Goal: Information Seeking & Learning: Learn about a topic

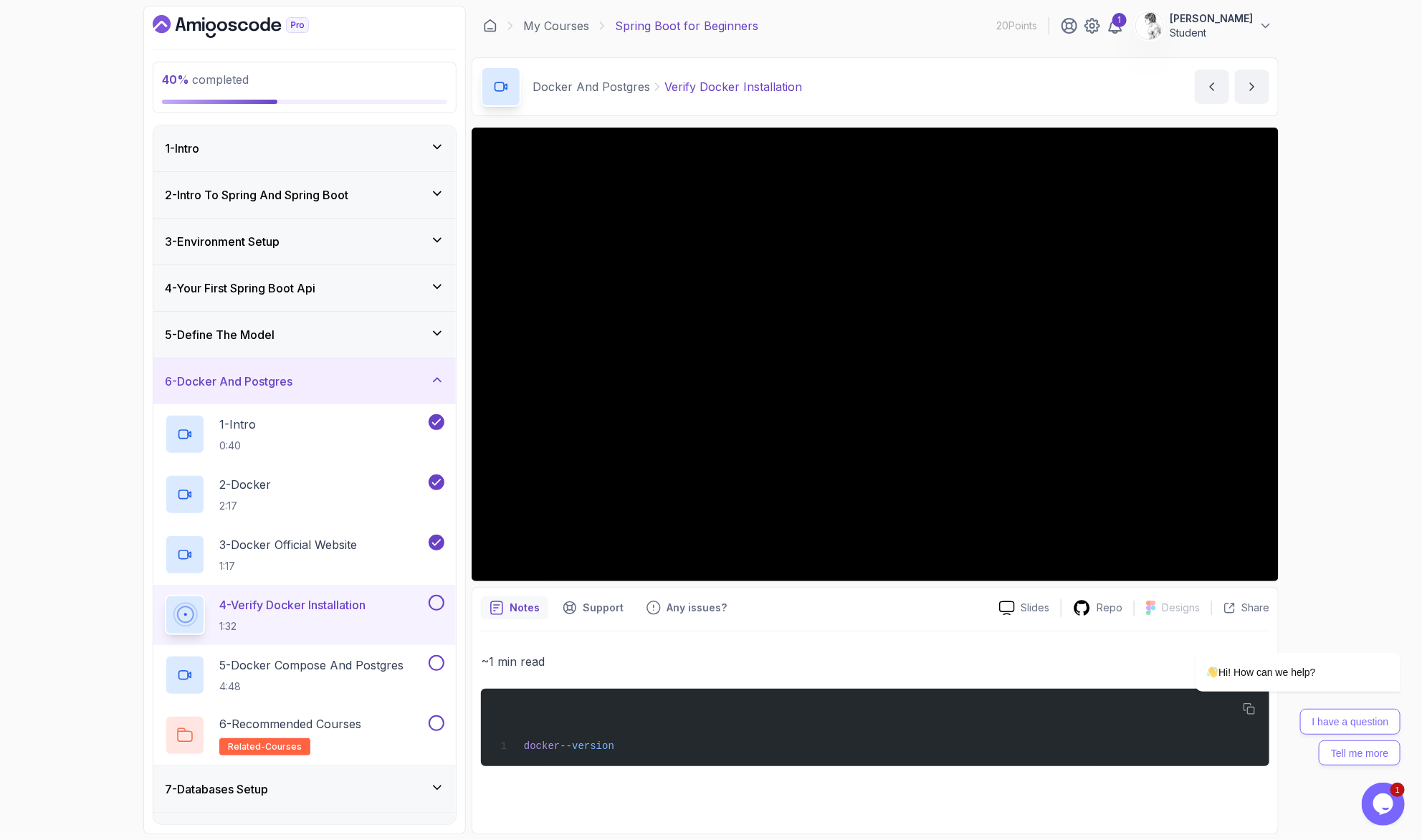
click at [1385, 135] on div "40 % completed 1 - Intro 2 - Intro To Spring And Spring Boot 3 - Environment Se…" at bounding box center [711, 420] width 1422 height 840
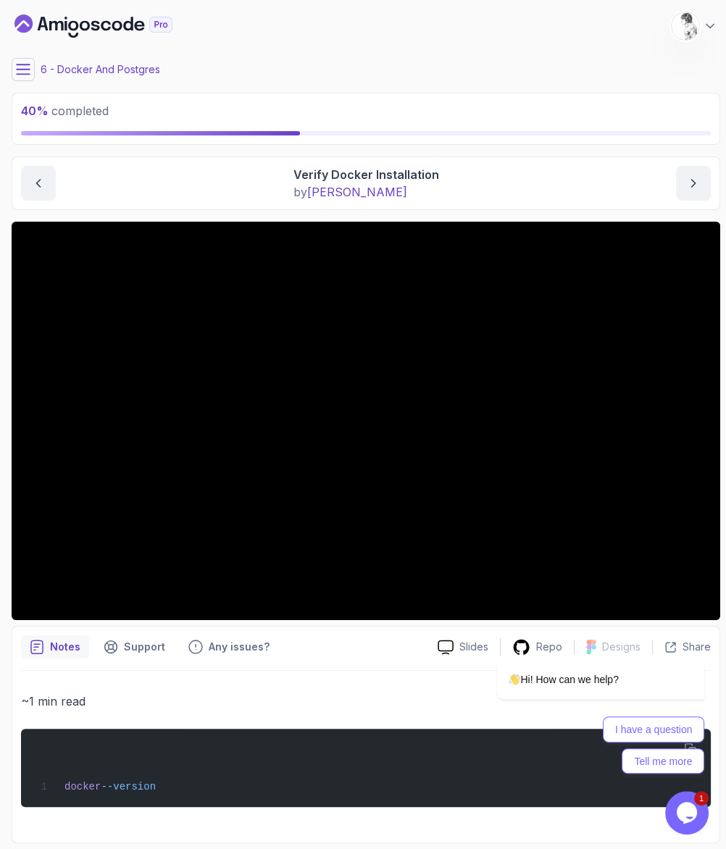
click at [356, 635] on div "Notes Support Any issues?" at bounding box center [223, 646] width 405 height 23
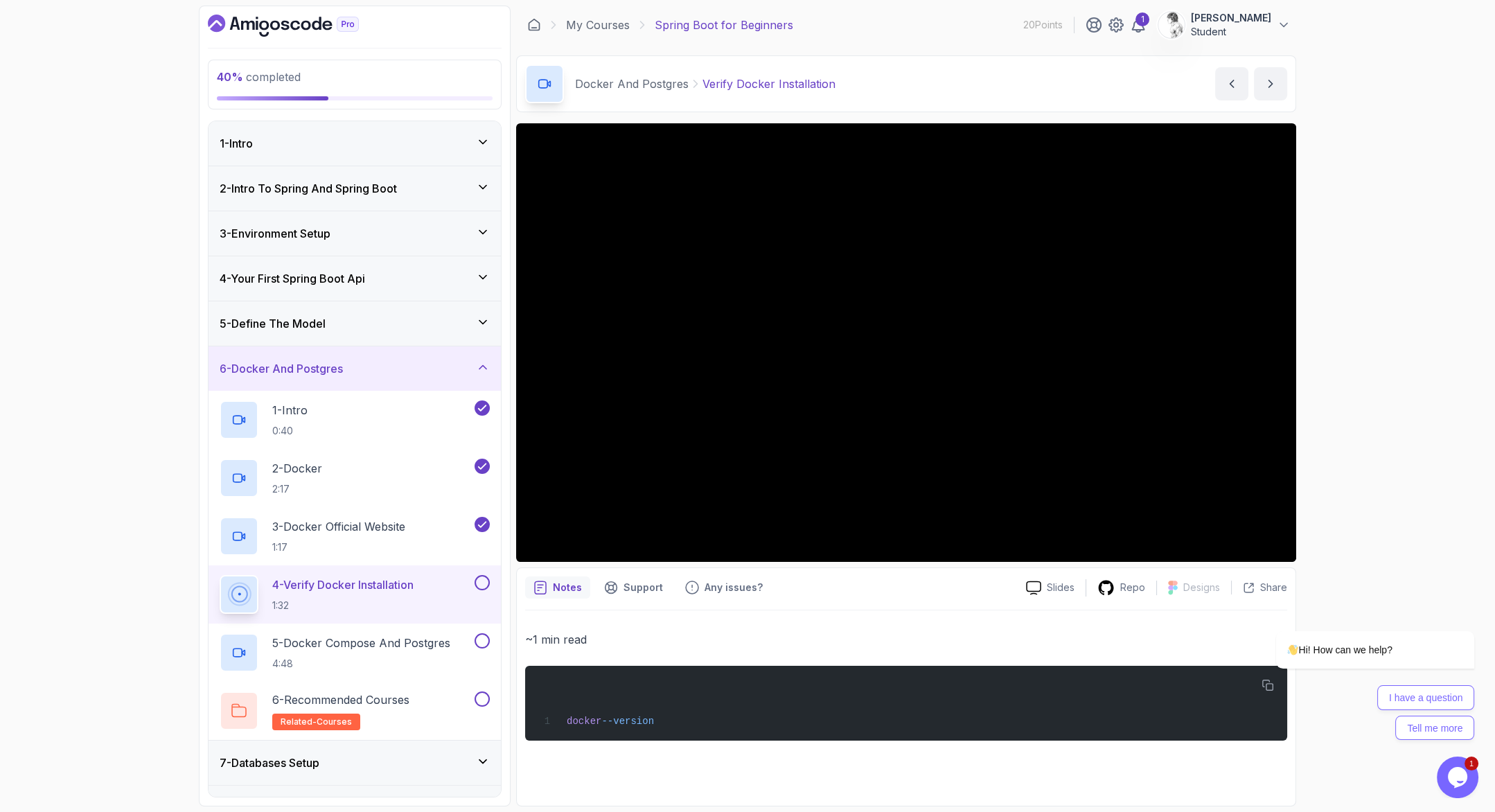
click at [476, 575] on div at bounding box center [480, 582] width 18 height 15
click at [485, 575] on button at bounding box center [482, 582] width 15 height 15
click at [402, 634] on p "5 - Docker Compose And Postgres" at bounding box center [362, 642] width 178 height 16
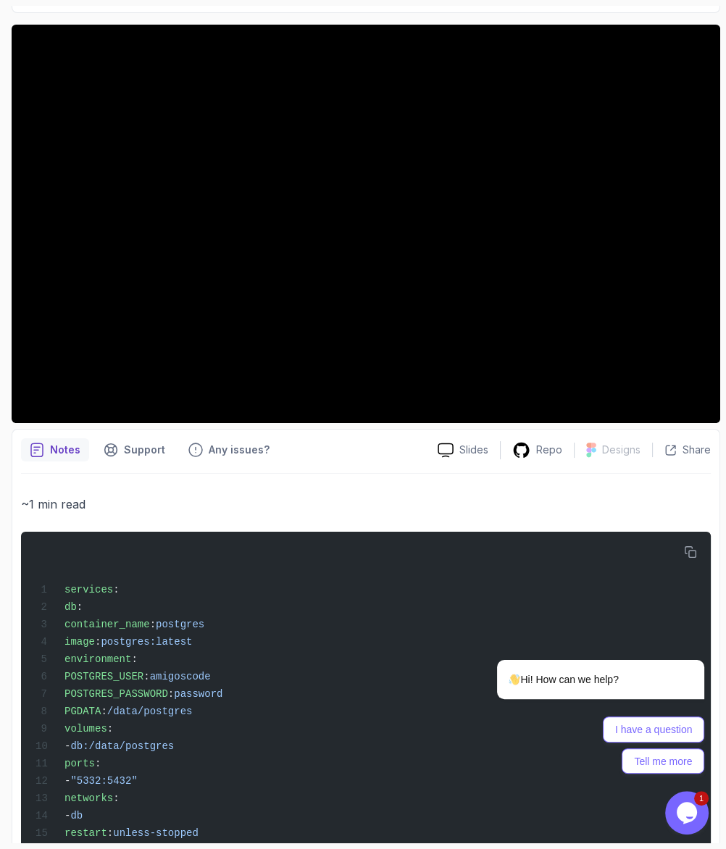
scroll to position [269, 0]
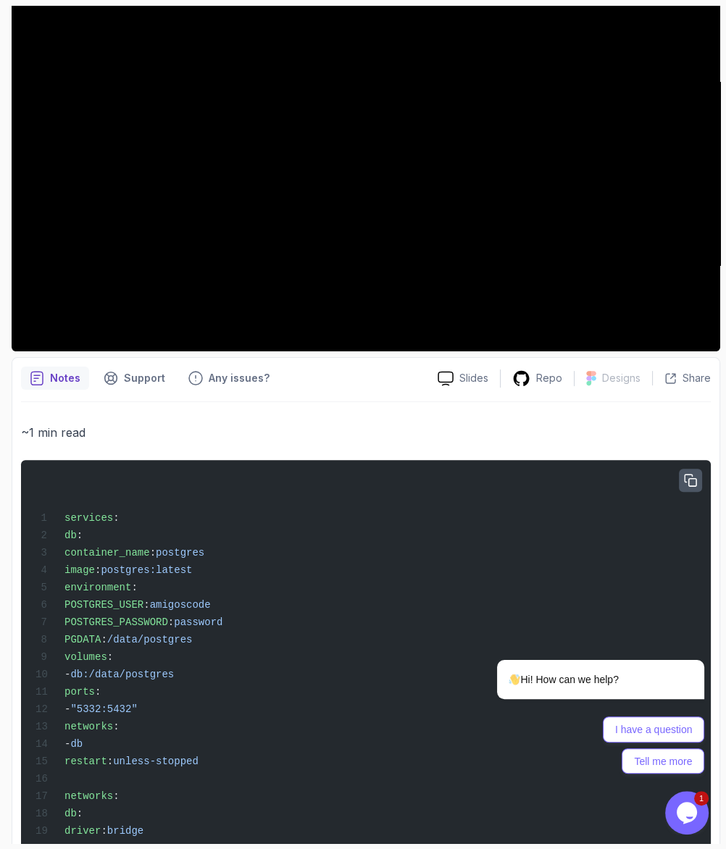
click at [689, 469] on button "button" at bounding box center [690, 480] width 23 height 23
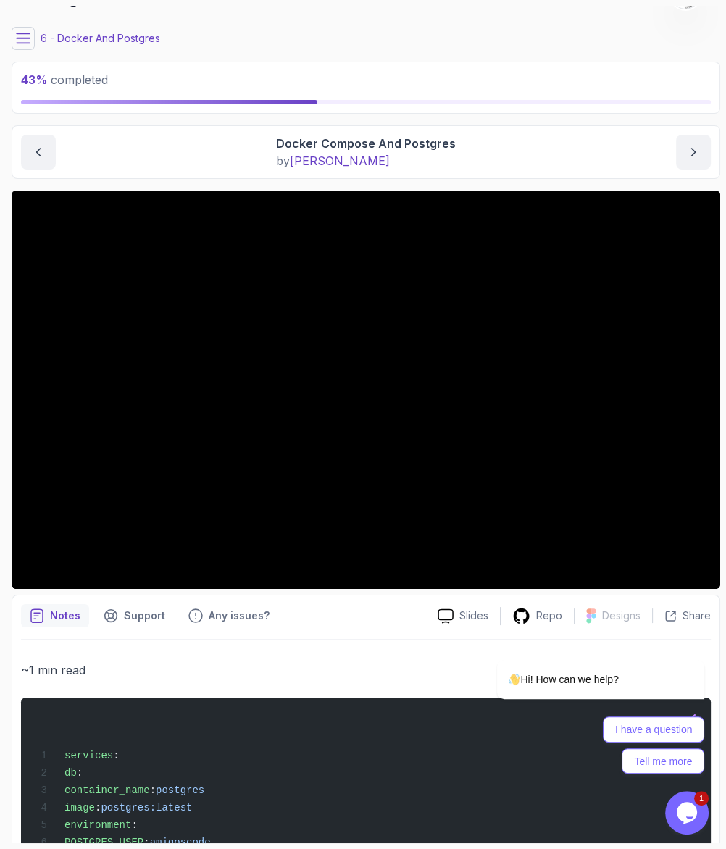
scroll to position [0, 0]
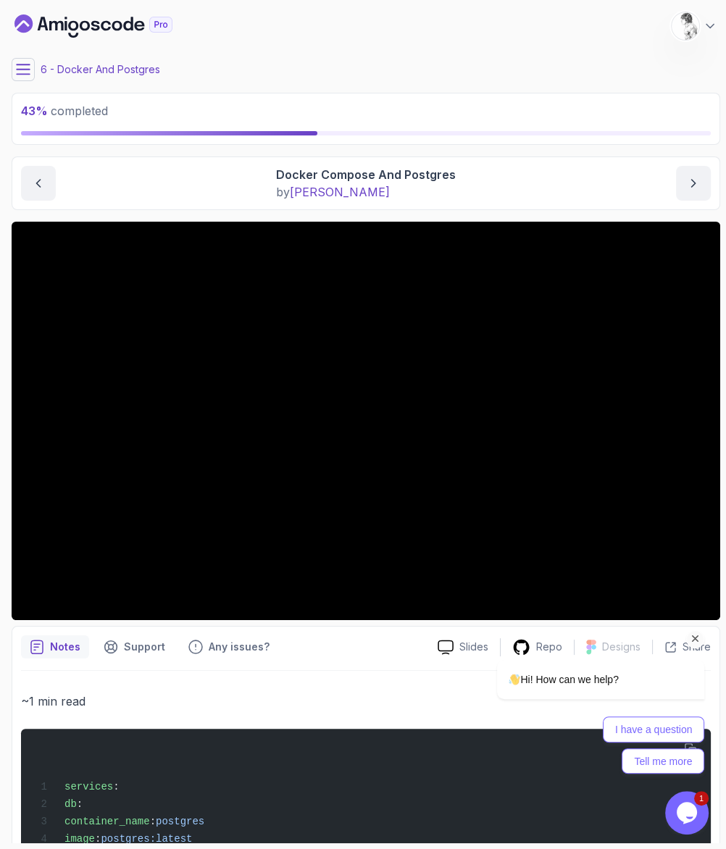
click at [479, 573] on div "Hi! How can we help? I have a question Tell me more" at bounding box center [580, 653] width 261 height 255
click at [629, 570] on div "Hi! How can we help? I have a question Tell me more" at bounding box center [580, 653] width 261 height 255
click at [621, 571] on div "Hi! How can we help? I have a question Tell me more" at bounding box center [580, 653] width 261 height 255
click at [616, 579] on div "Hi! How can we help? I have a question Tell me more" at bounding box center [580, 653] width 261 height 255
click at [259, 635] on div "Notes Support Any issues?" at bounding box center [223, 646] width 405 height 23
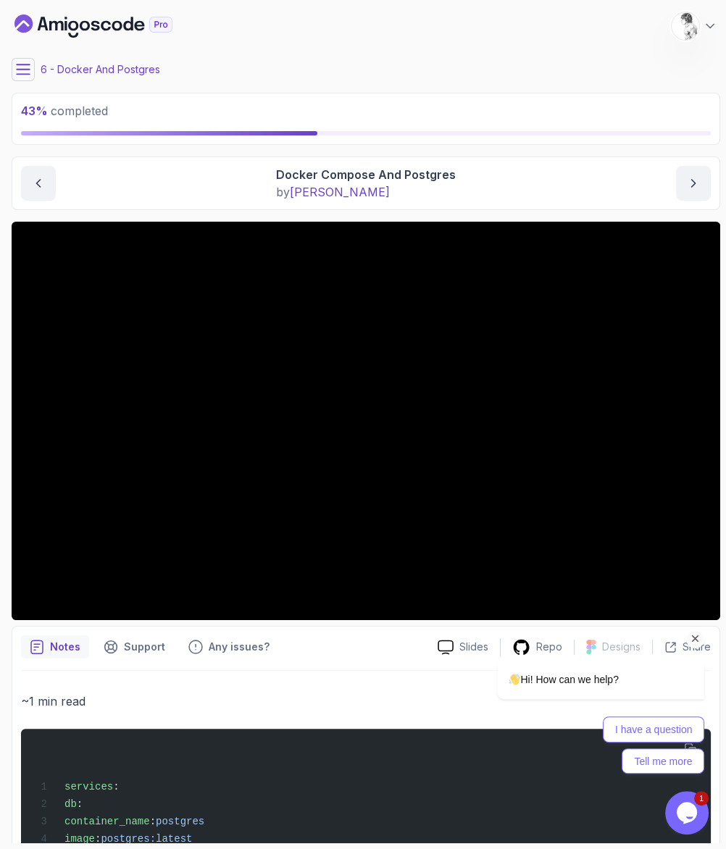
drag, startPoint x: 477, startPoint y: 571, endPoint x: 471, endPoint y: 562, distance: 11.1
click at [477, 571] on div "Hi! How can we help? I have a question Tell me more" at bounding box center [580, 653] width 261 height 255
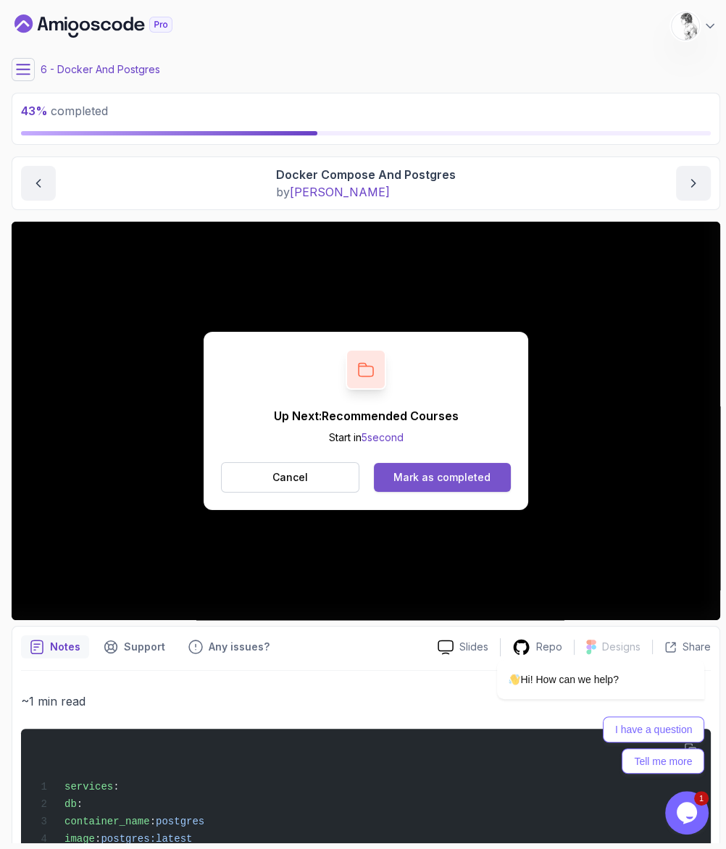
click at [404, 470] on div "Mark as completed" at bounding box center [441, 477] width 97 height 14
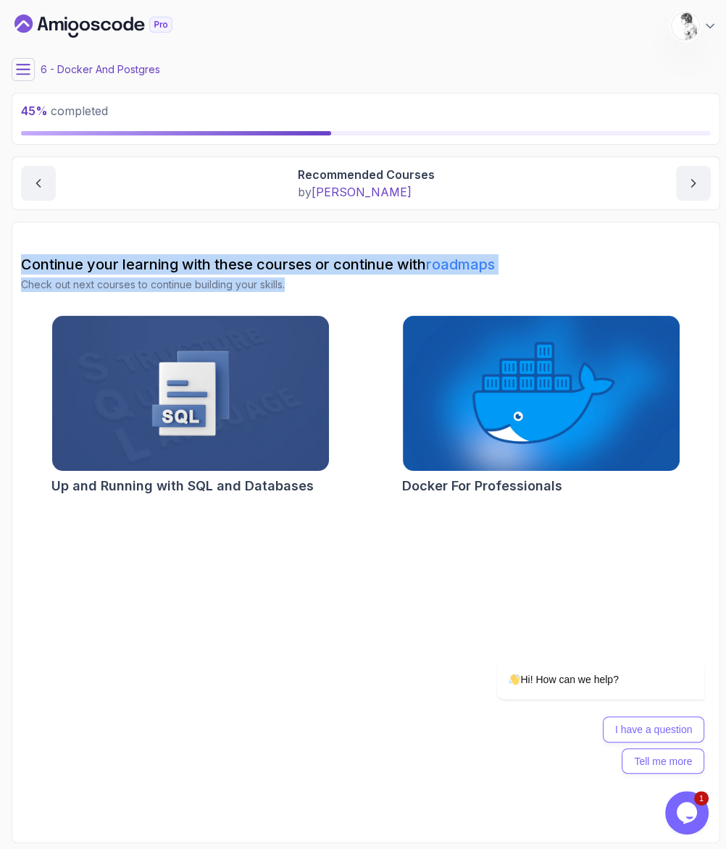
drag, startPoint x: 25, startPoint y: 238, endPoint x: 279, endPoint y: 257, distance: 254.9
click at [279, 257] on div "Continue your learning with these courses or continue with roadmaps Check out n…" at bounding box center [365, 377] width 689 height 246
click at [19, 63] on icon at bounding box center [23, 69] width 14 height 14
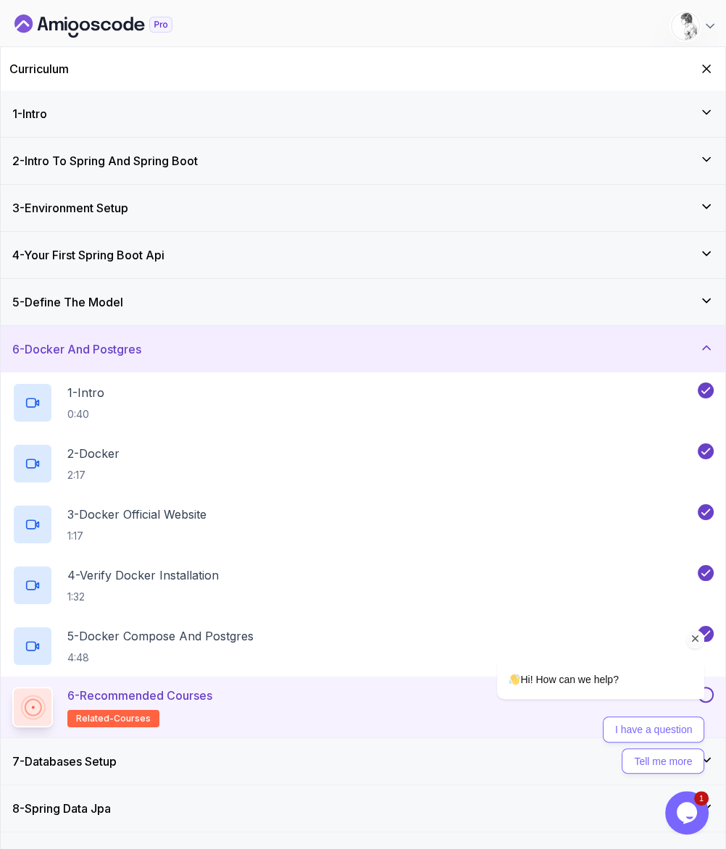
click at [706, 608] on div "Hi! How can we help? I have a question Tell me more" at bounding box center [580, 653] width 261 height 255
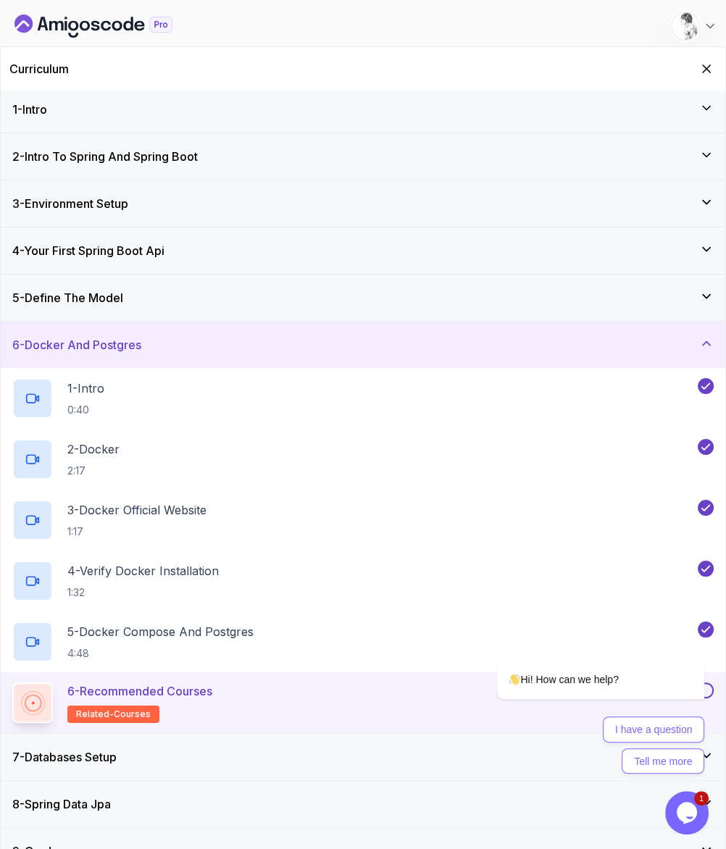
scroll to position [7, 0]
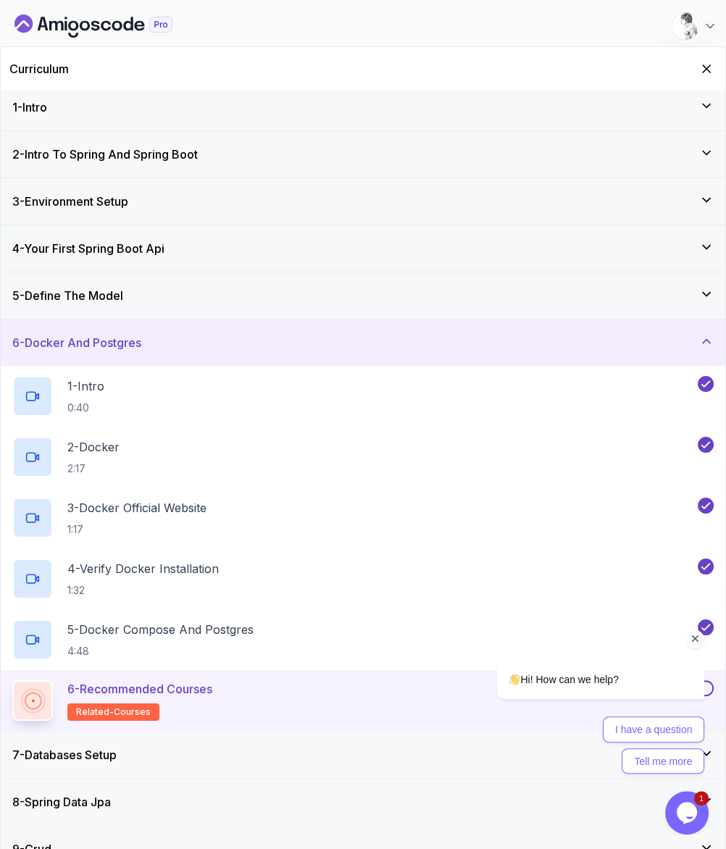
click at [713, 680] on button at bounding box center [705, 688] width 16 height 16
click at [206, 731] on div "7 - Databases Setup" at bounding box center [363, 754] width 724 height 46
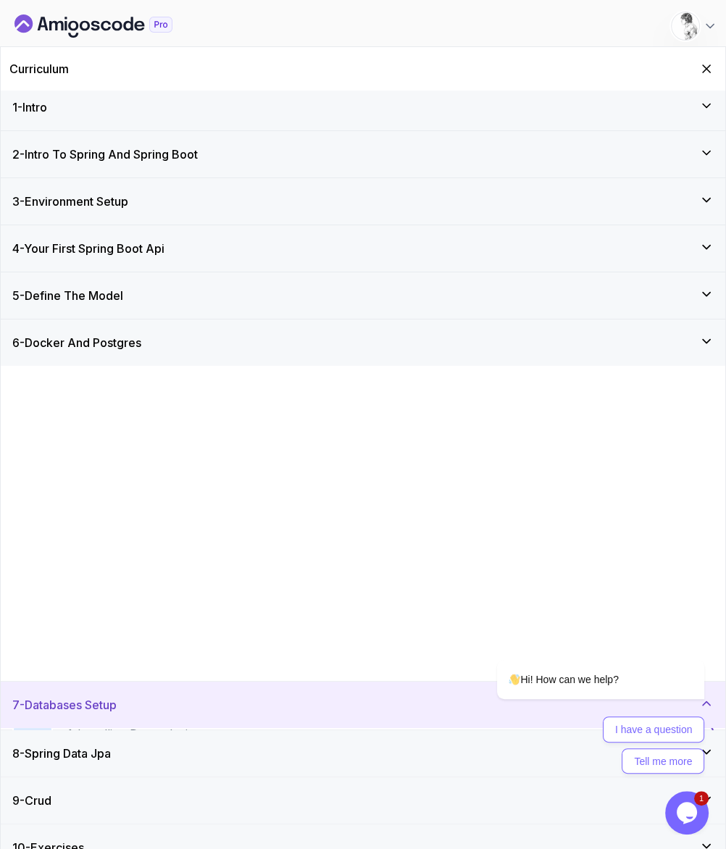
scroll to position [0, 0]
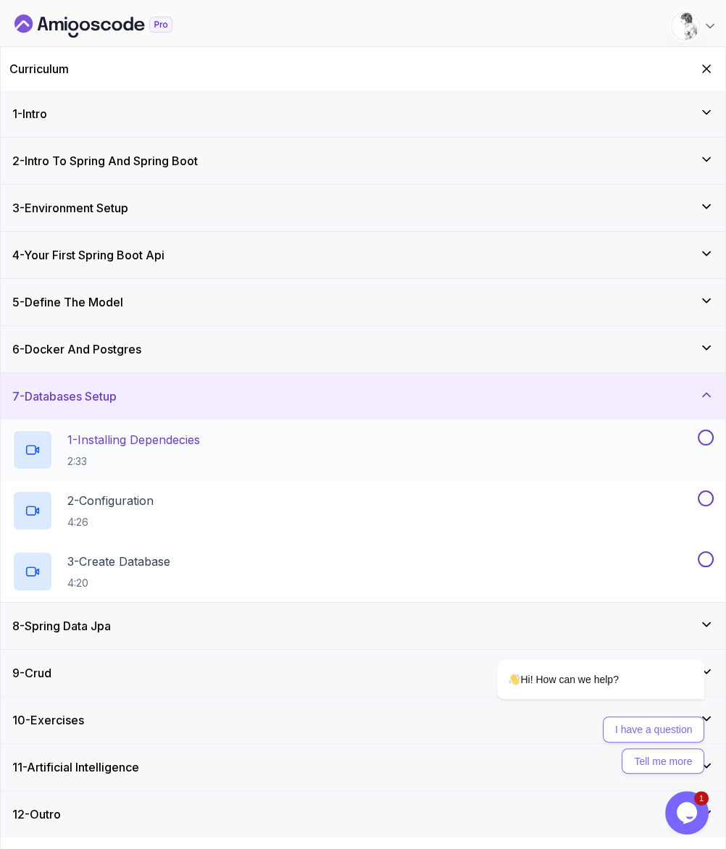
click at [219, 429] on div "1 - Installing Dependecies 2:33" at bounding box center [353, 449] width 682 height 41
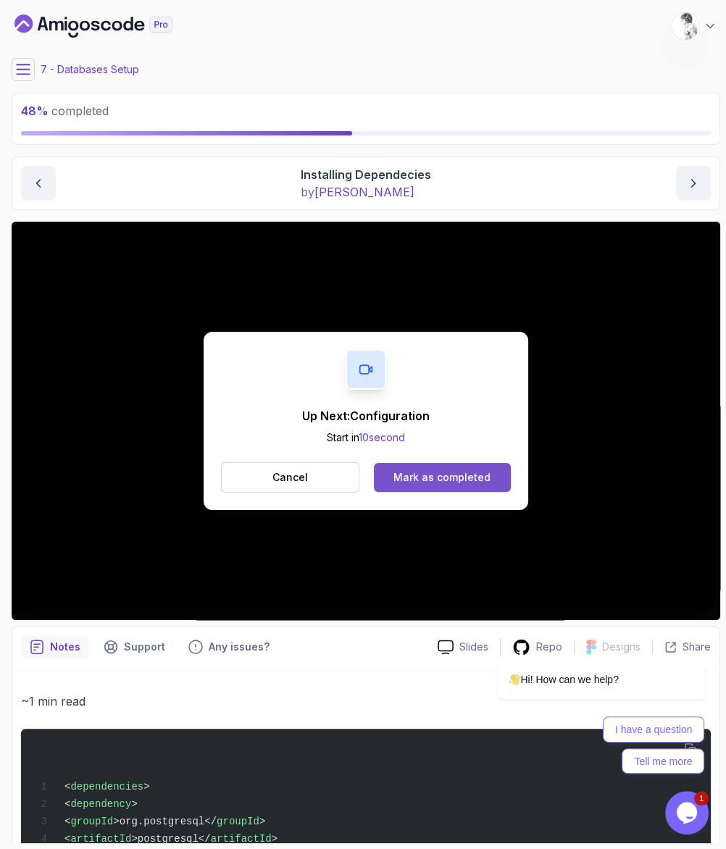
click at [451, 470] on div "Mark as completed" at bounding box center [441, 477] width 97 height 14
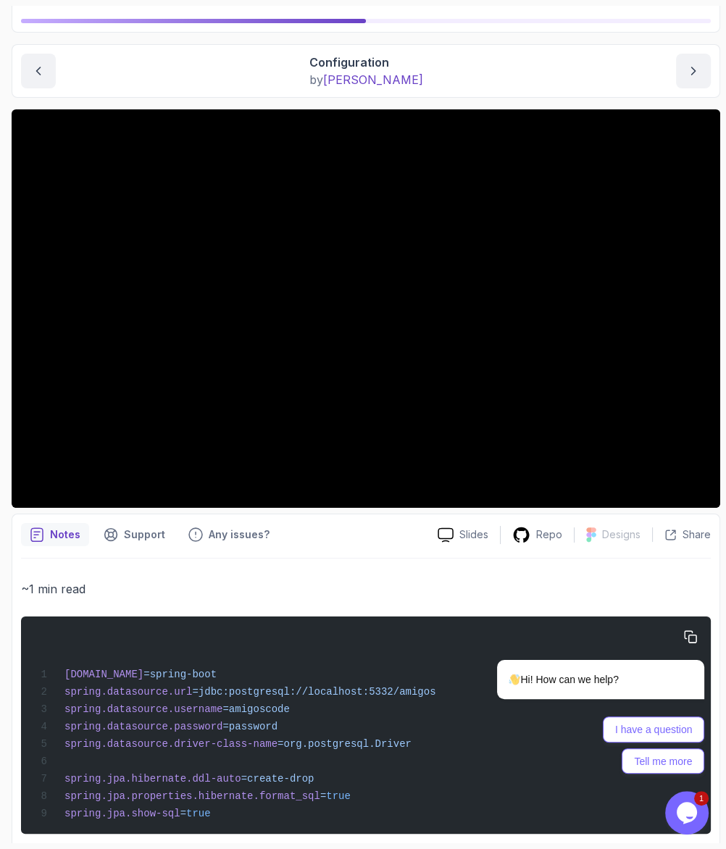
scroll to position [123, 0]
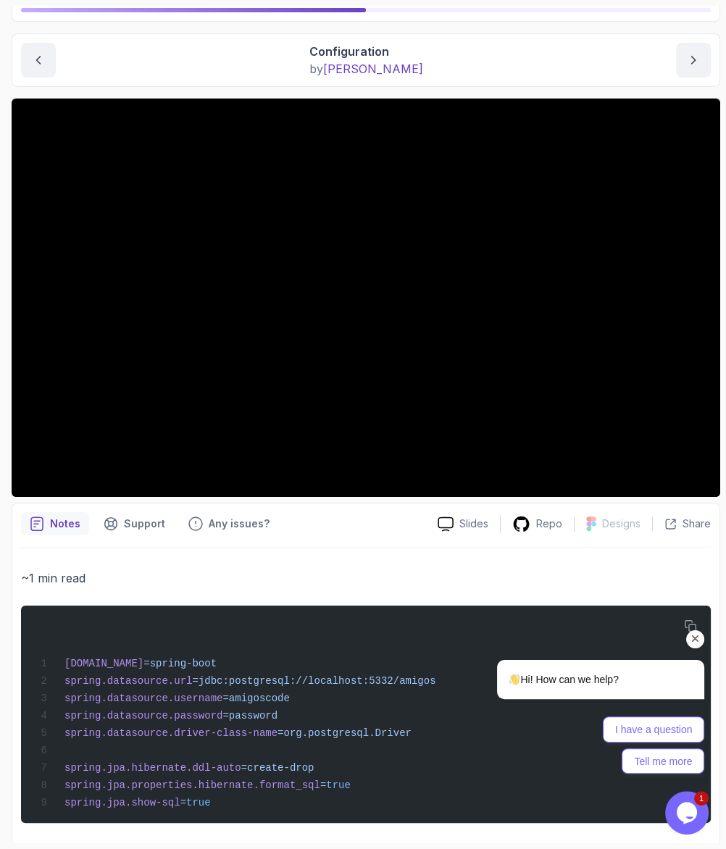
click at [691, 580] on div "Hi! How can we help? I have a question Tell me more" at bounding box center [580, 653] width 261 height 255
click at [689, 586] on div "Hi! How can we help? I have a question Tell me more" at bounding box center [580, 653] width 261 height 255
click at [692, 580] on div "Hi! How can we help? I have a question Tell me more" at bounding box center [580, 653] width 261 height 255
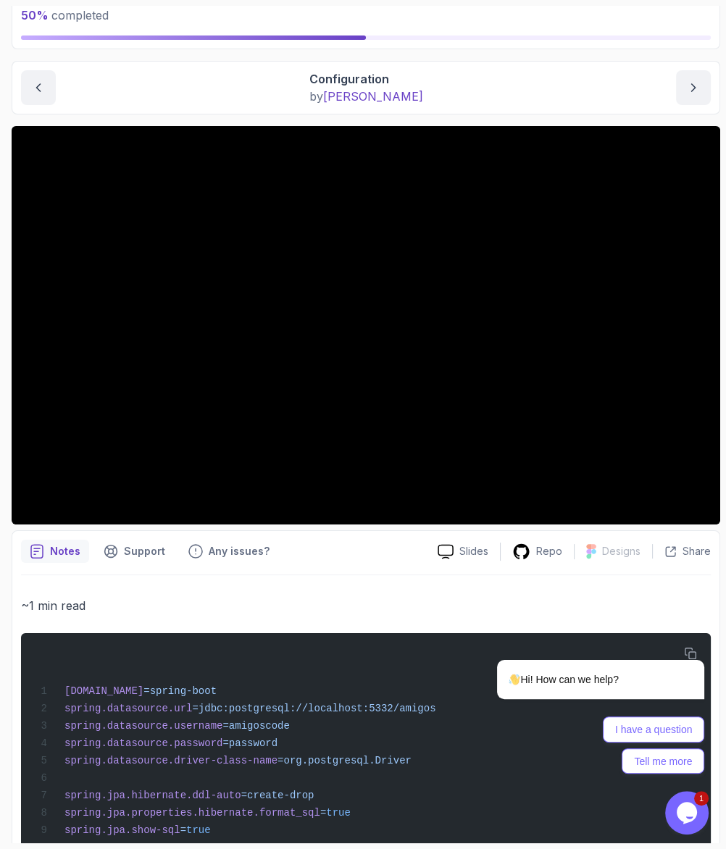
scroll to position [49, 0]
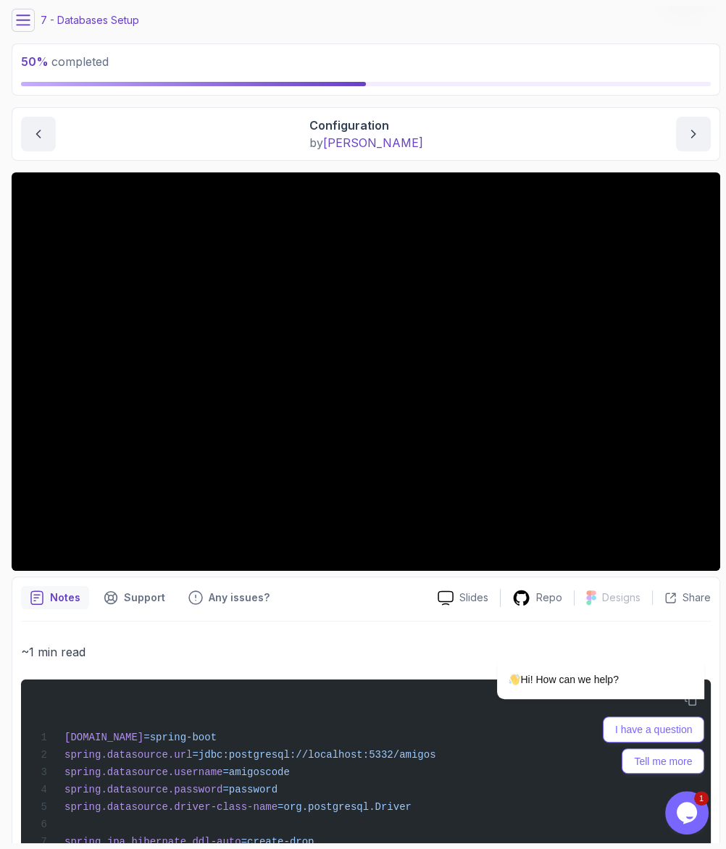
click at [189, 454] on div at bounding box center [366, 371] width 708 height 398
click at [696, 637] on icon "Chat attention grabber" at bounding box center [695, 638] width 13 height 13
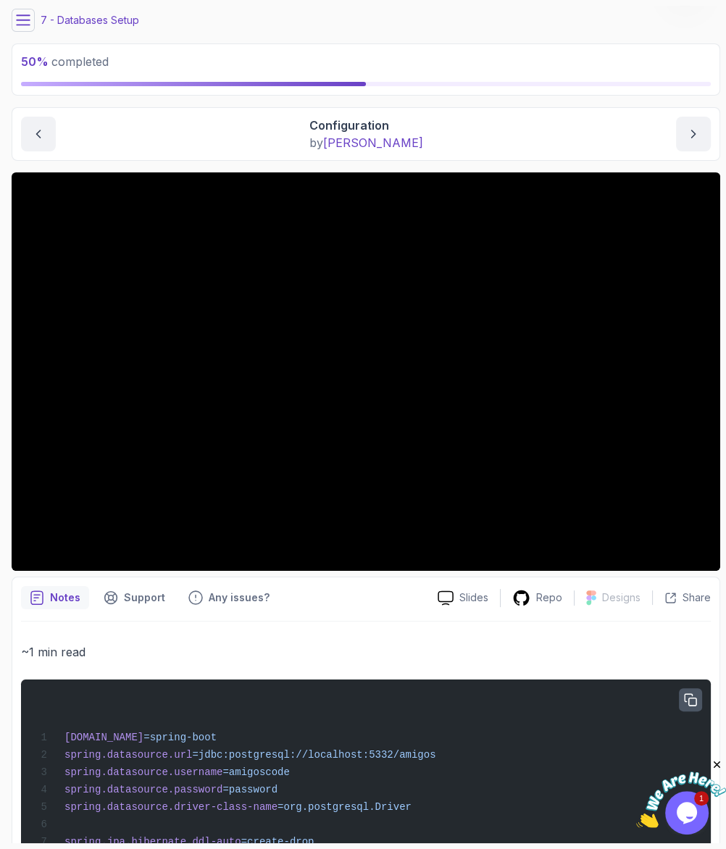
click at [692, 693] on icon "button" at bounding box center [690, 699] width 13 height 13
click at [20, 28] on main "My Courses Spring Boot for Beginners 20 Points 1 [PERSON_NAME] Student 7 - Data…" at bounding box center [366, 424] width 708 height 837
click at [20, 22] on main "My Courses Spring Boot for Beginners 20 Points 1 [PERSON_NAME] Student 7 - Data…" at bounding box center [366, 424] width 708 height 837
click at [22, 13] on icon at bounding box center [23, 20] width 14 height 14
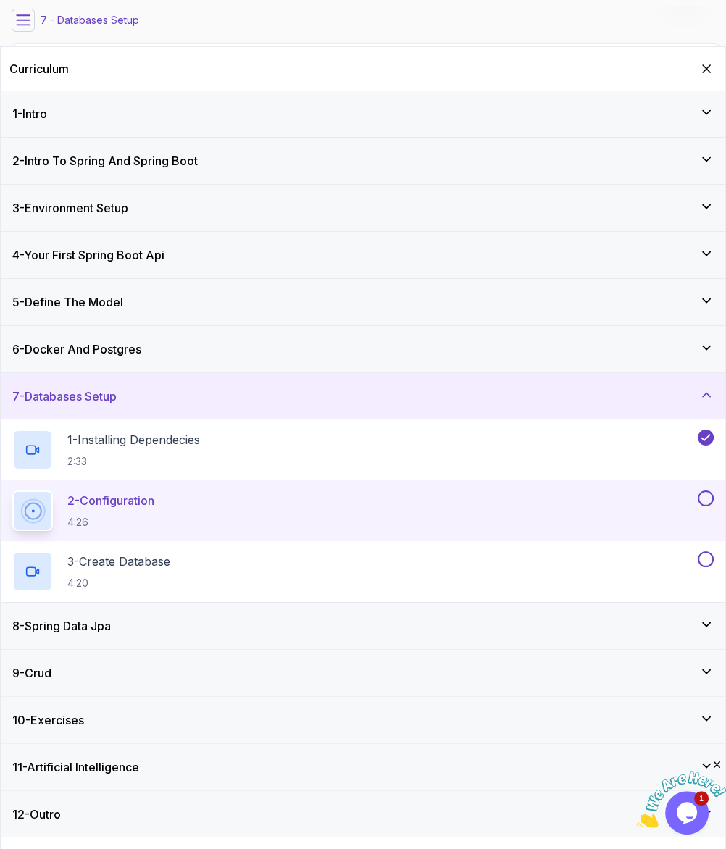
click at [548, 490] on div "2 - Configuration 4:26" at bounding box center [353, 510] width 682 height 41
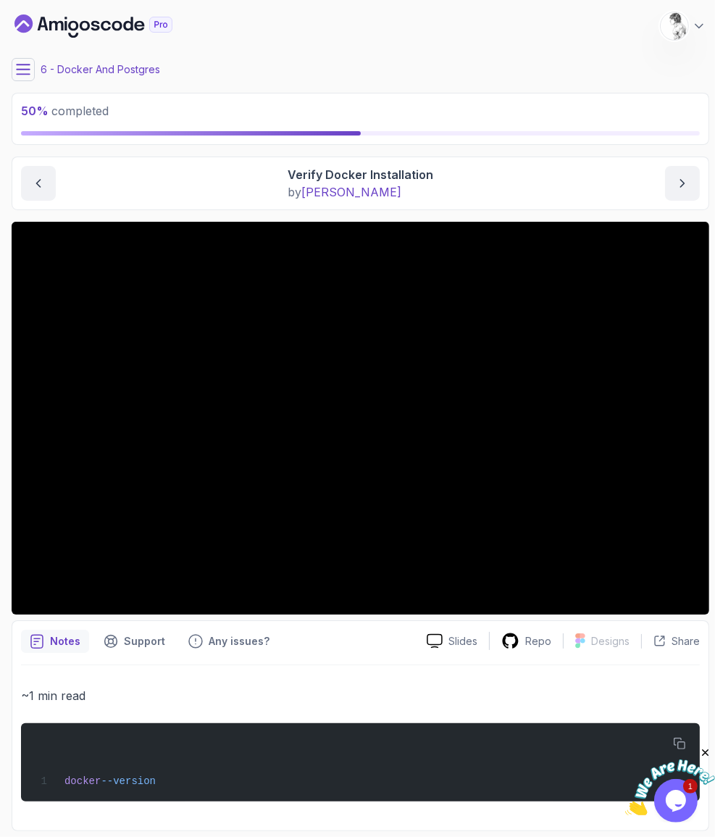
click at [20, 64] on icon at bounding box center [23, 69] width 14 height 14
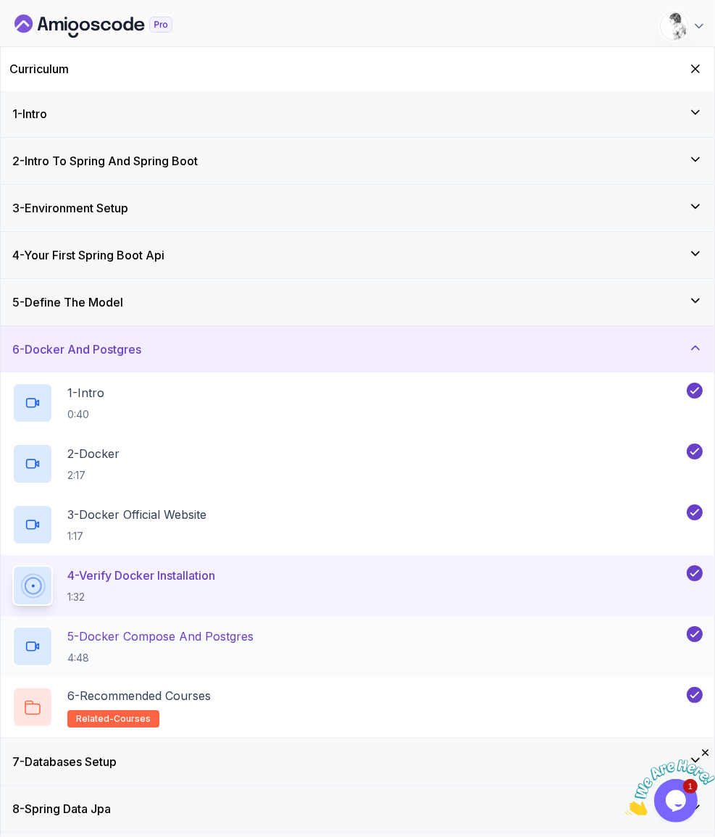
scroll to position [18, 0]
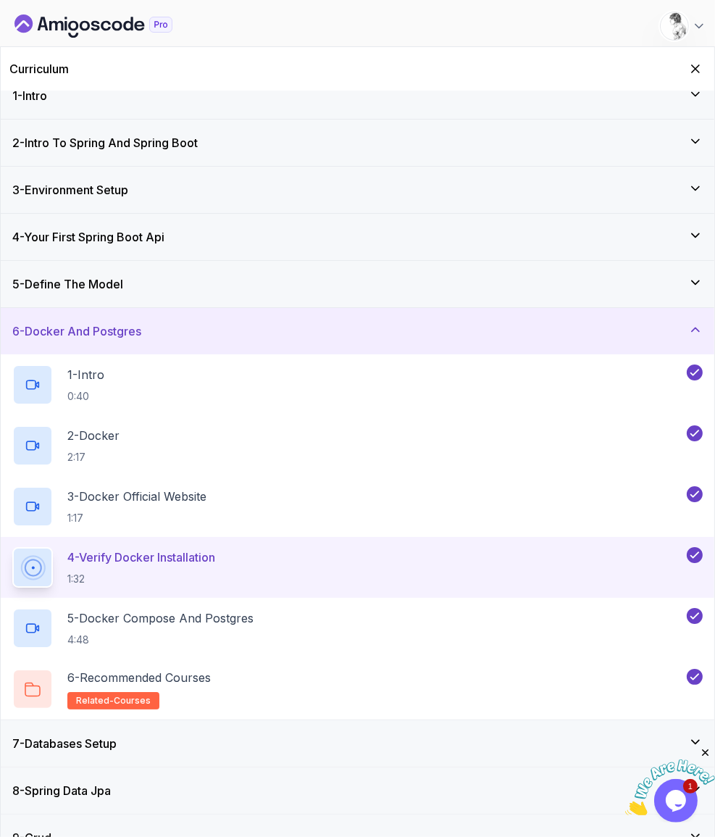
click at [202, 720] on div "7 - Databases Setup" at bounding box center [357, 743] width 713 height 46
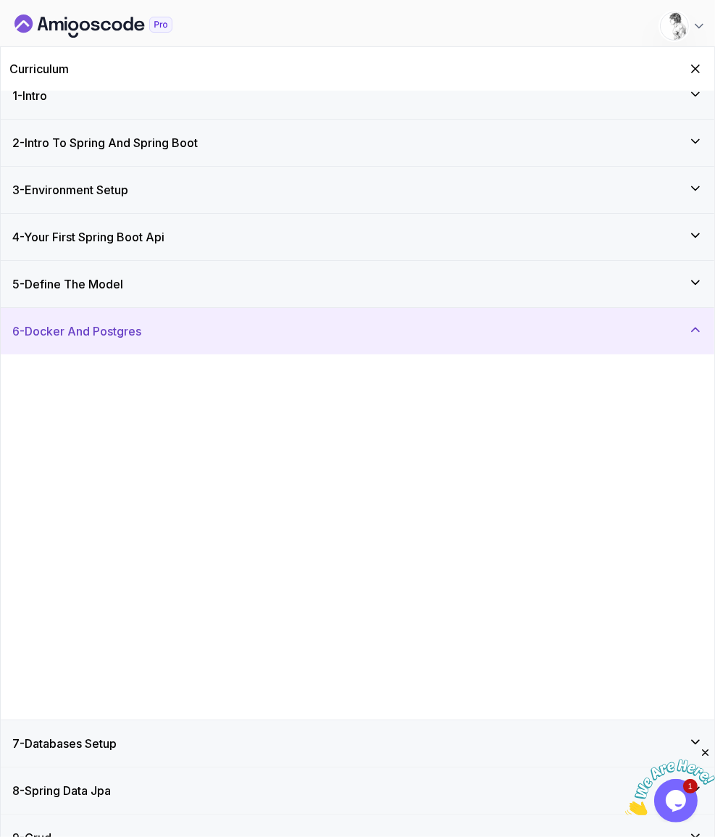
scroll to position [0, 0]
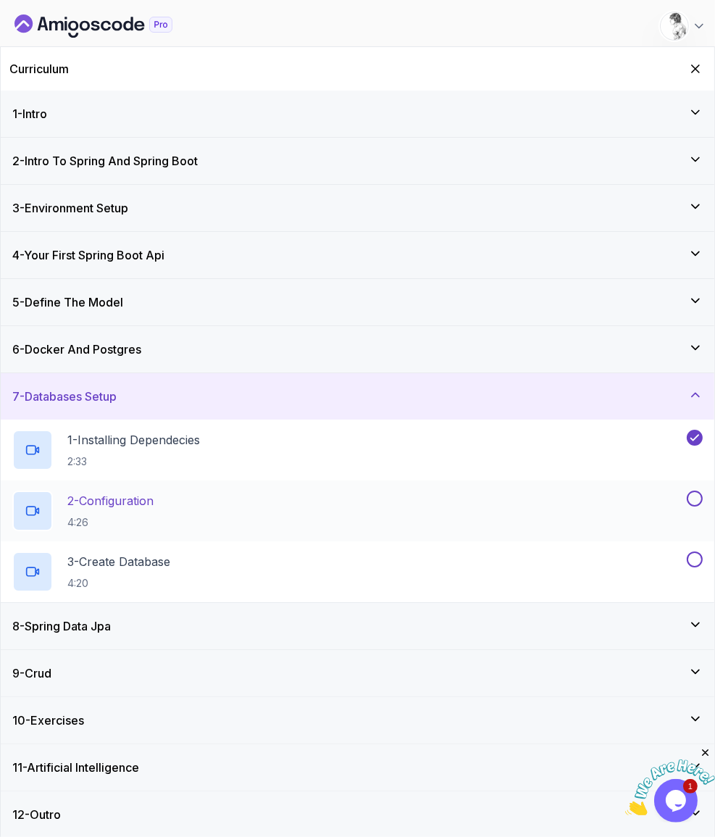
click at [186, 490] on div "2 - Configuration 4:26" at bounding box center [347, 510] width 671 height 41
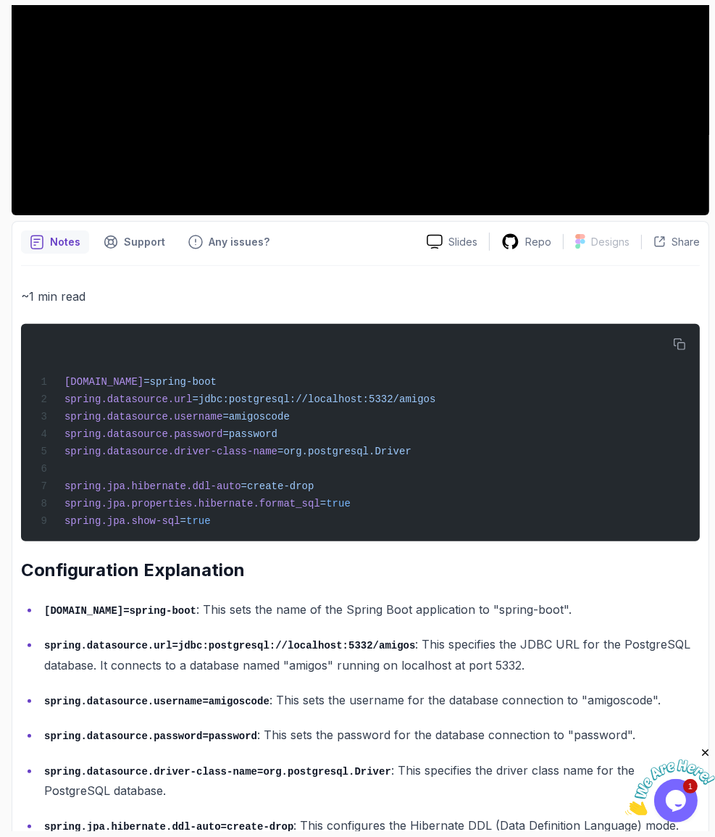
scroll to position [401, 0]
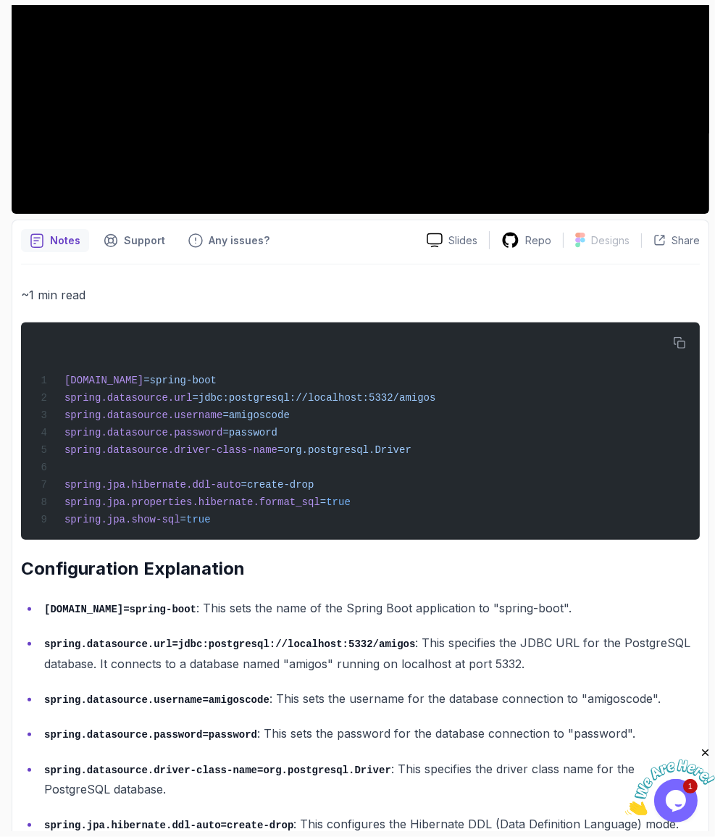
drag, startPoint x: 43, startPoint y: 755, endPoint x: 292, endPoint y: 747, distance: 248.5
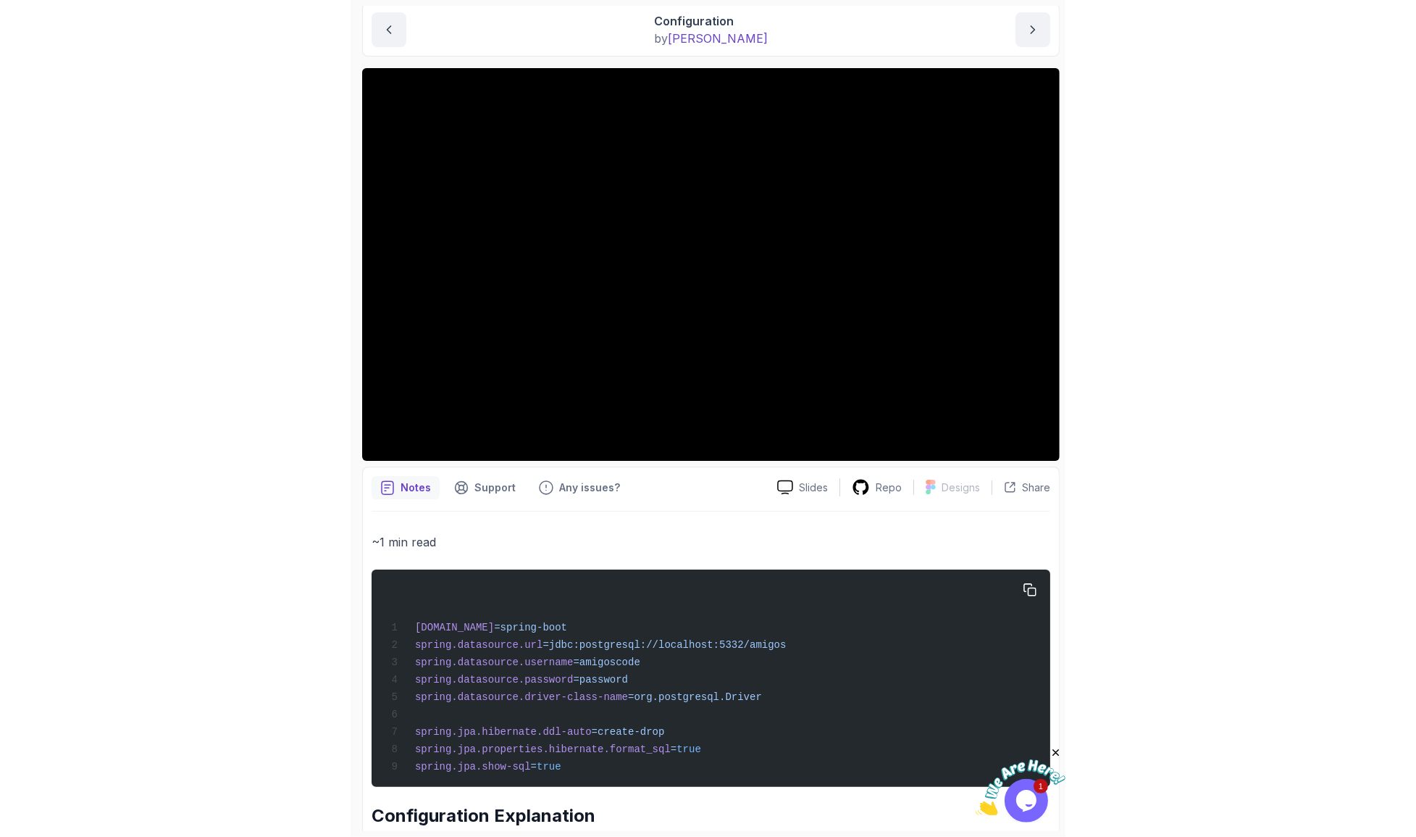
scroll to position [0, 0]
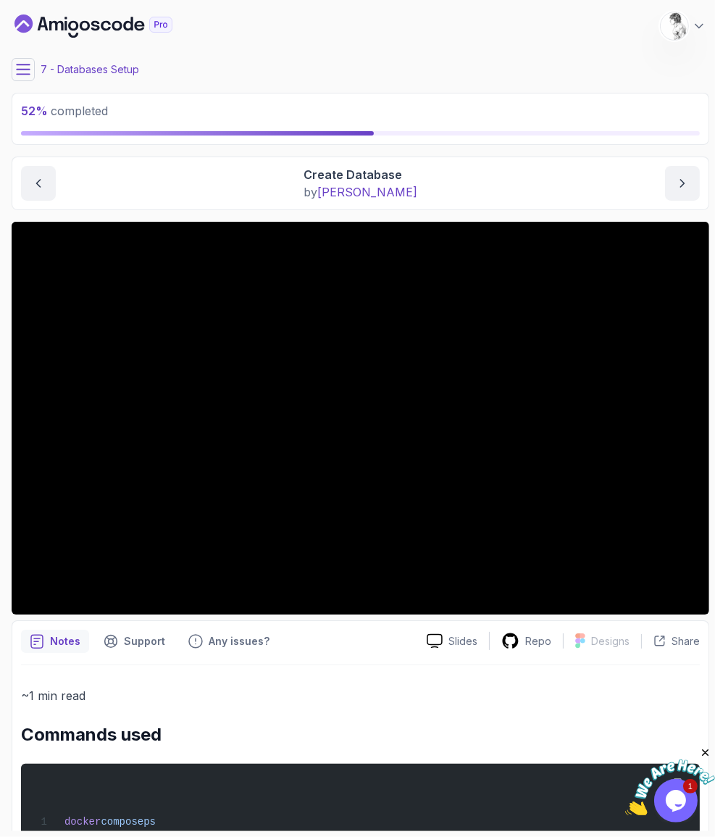
click at [22, 64] on icon at bounding box center [23, 68] width 13 height 9
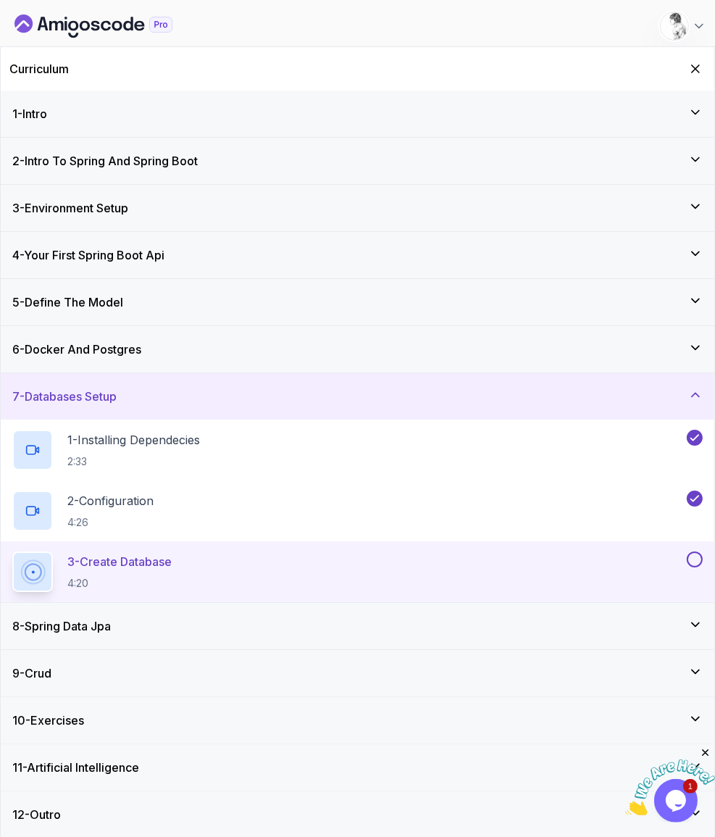
click at [374, 603] on div "8 - Spring Data Jpa" at bounding box center [357, 626] width 713 height 46
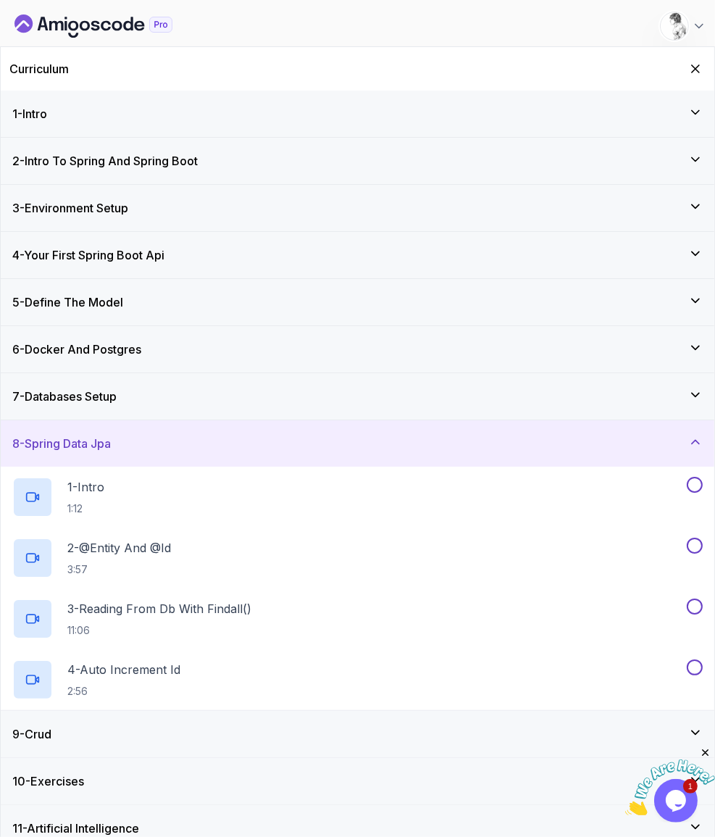
click at [581, 387] on div "7 - Databases Setup" at bounding box center [357, 395] width 690 height 17
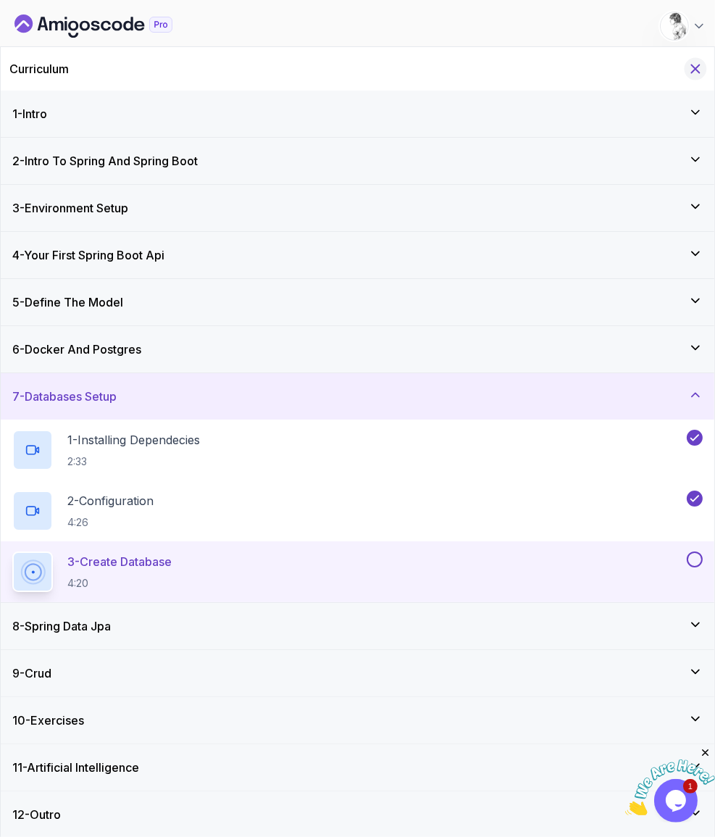
click at [697, 51] on div "Curriculum" at bounding box center [357, 68] width 713 height 43
click at [699, 62] on icon "Hide Curriculum for mobile" at bounding box center [695, 69] width 14 height 14
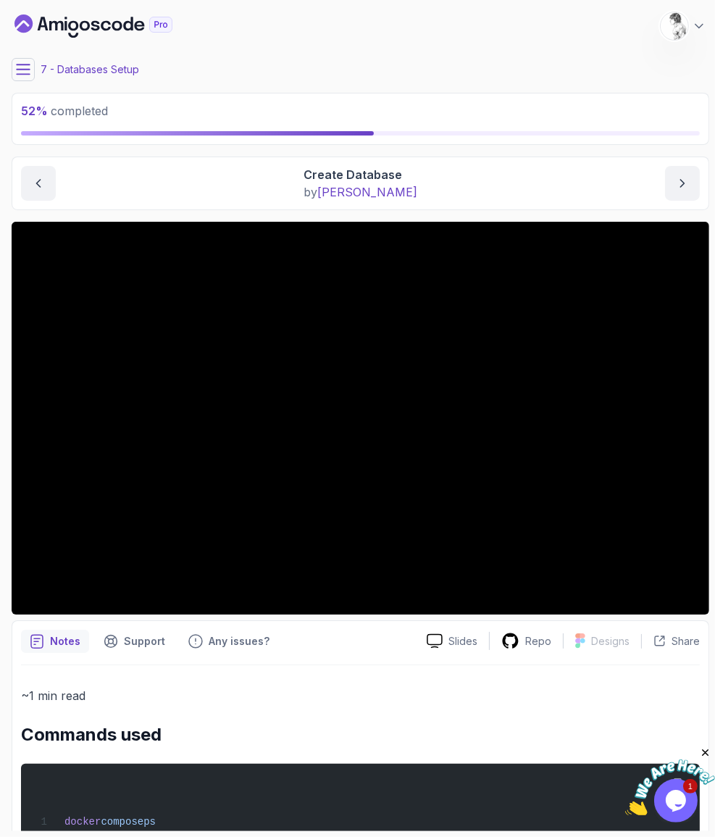
click at [22, 63] on icon at bounding box center [23, 69] width 14 height 14
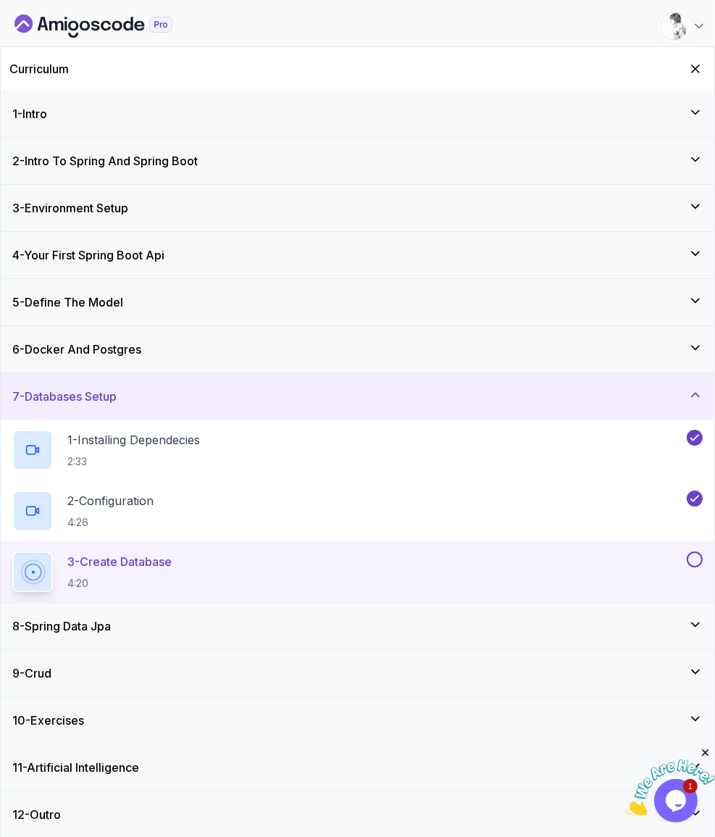
click at [695, 551] on button at bounding box center [695, 559] width 16 height 16
click at [129, 617] on div "8 - Spring Data Jpa" at bounding box center [357, 625] width 690 height 17
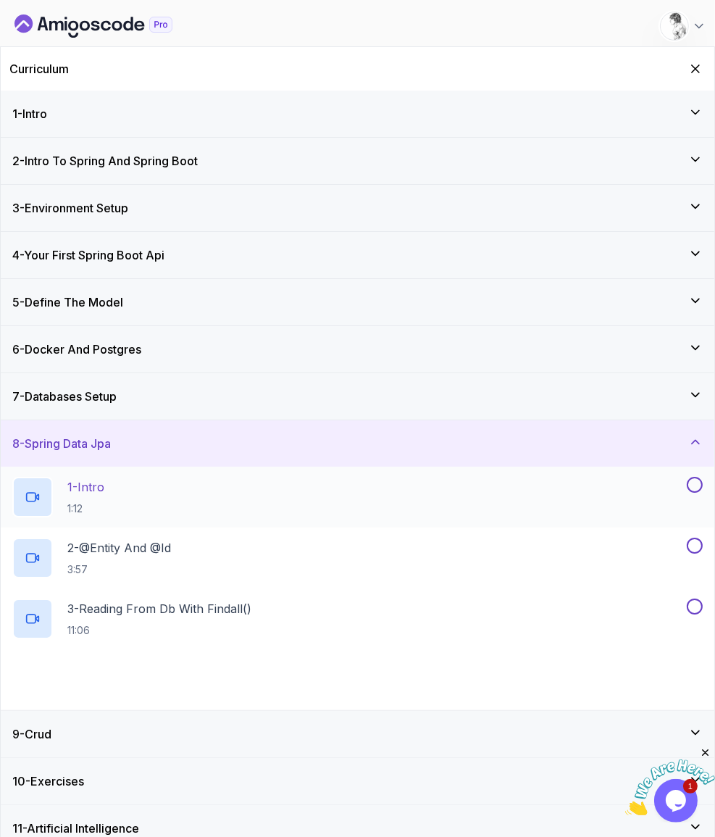
click at [113, 477] on div "1 - Intro 1:12" at bounding box center [347, 497] width 671 height 41
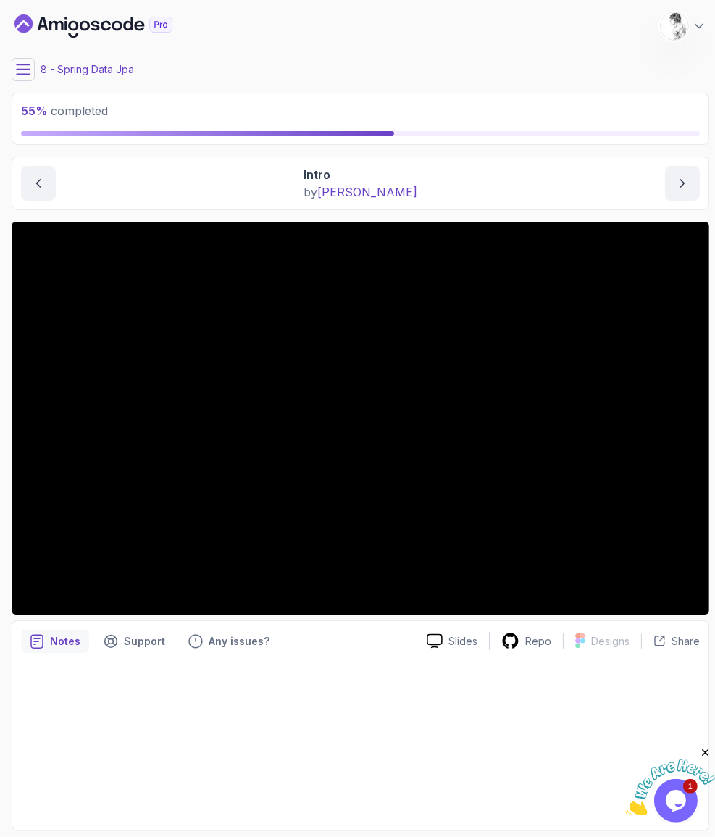
click at [209, 718] on div at bounding box center [360, 743] width 679 height 156
